Goal: Transaction & Acquisition: Purchase product/service

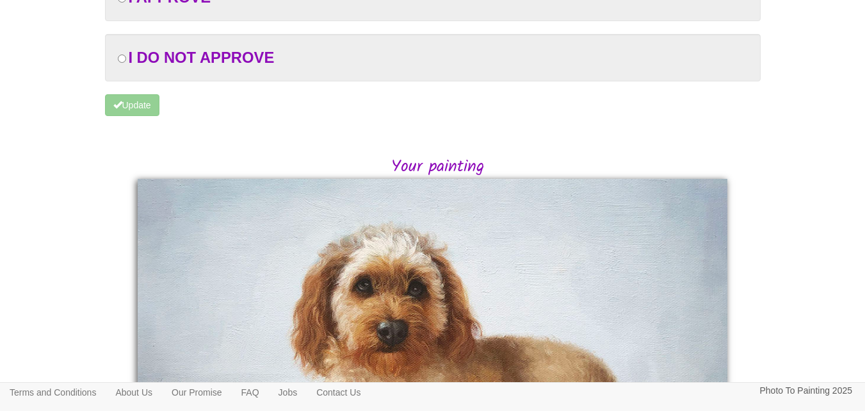
scroll to position [81, 0]
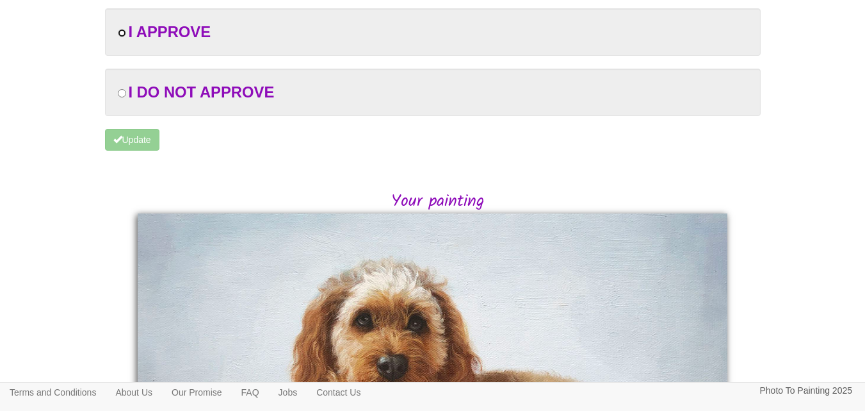
click at [121, 33] on input "radio" at bounding box center [122, 33] width 8 height 8
radio input "true"
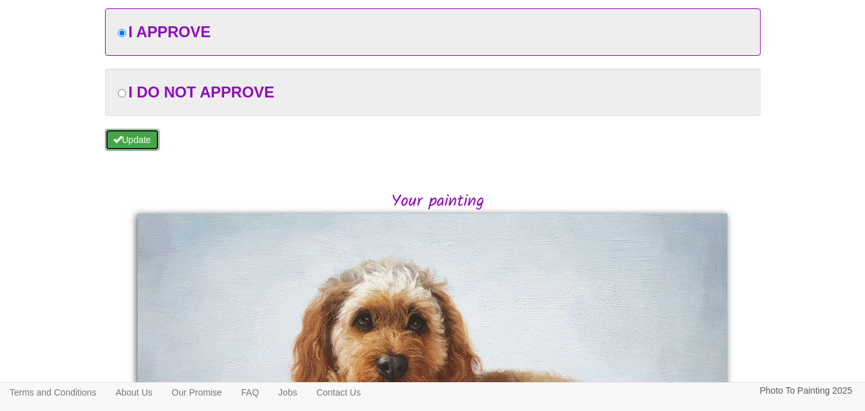
click at [132, 137] on button "Update" at bounding box center [132, 140] width 54 height 22
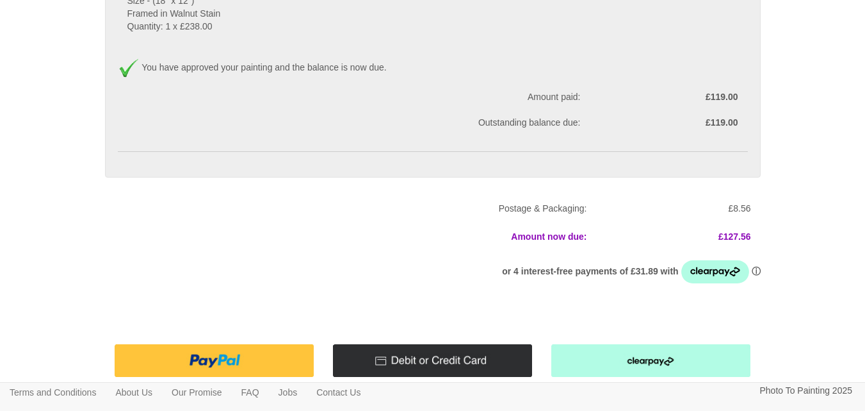
scroll to position [196, 0]
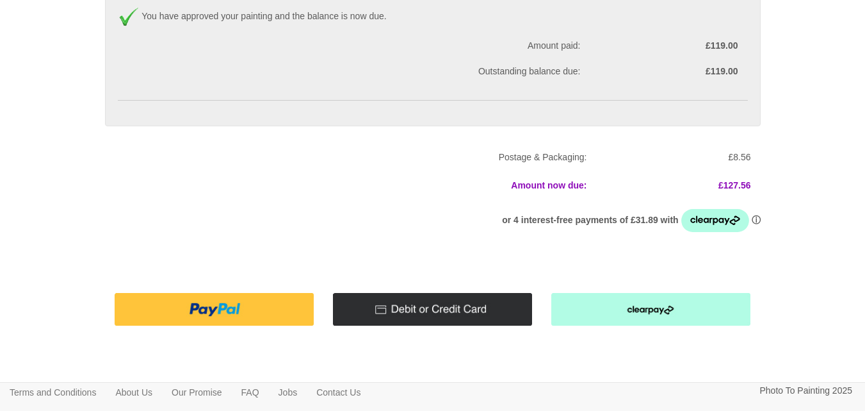
click at [455, 307] on img at bounding box center [432, 309] width 199 height 33
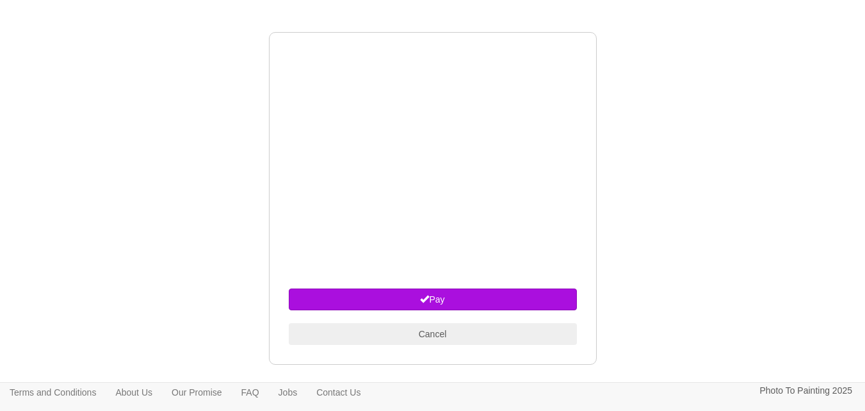
scroll to position [462, 0]
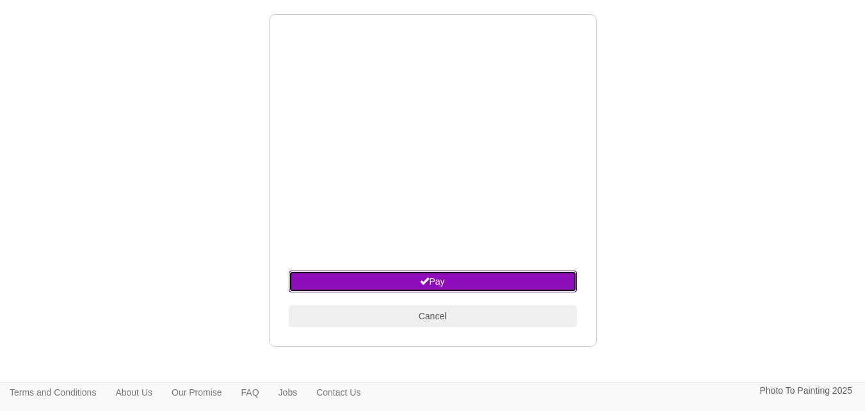
click at [433, 281] on button "Pay" at bounding box center [433, 281] width 288 height 22
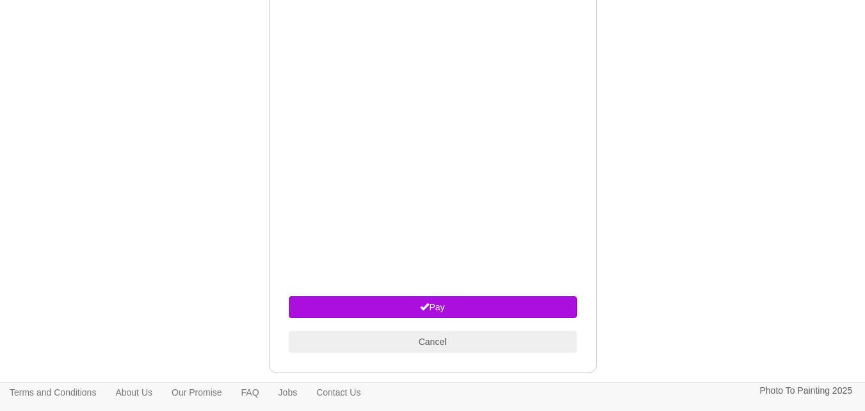
scroll to position [651, 0]
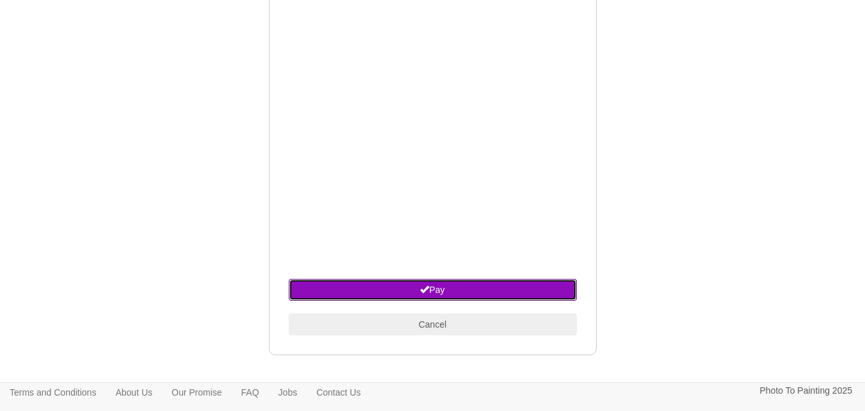
click at [444, 290] on button "Pay" at bounding box center [433, 290] width 288 height 22
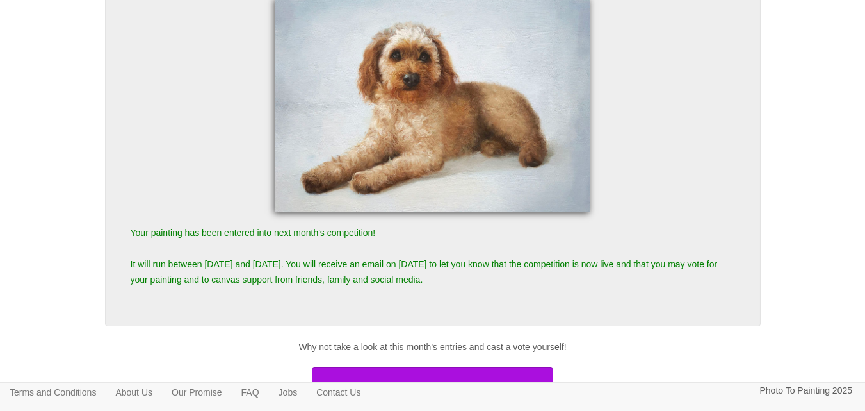
scroll to position [171, 0]
